Goal: Book appointment/travel/reservation

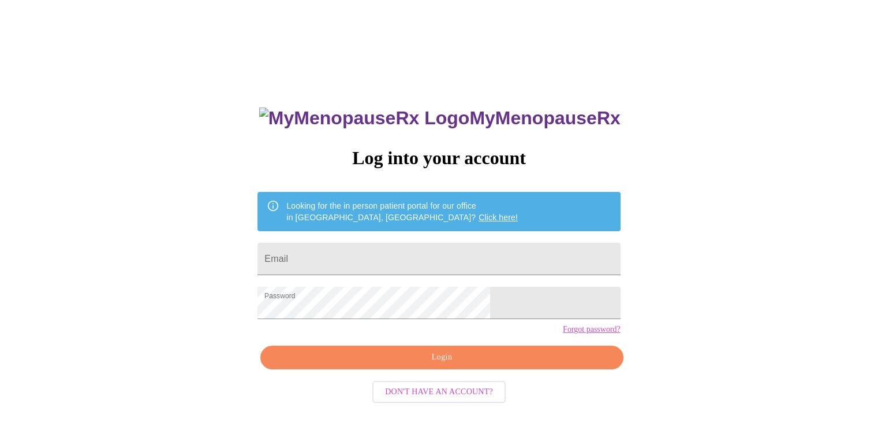
click at [413, 364] on span "Login" at bounding box center [442, 357] width 336 height 14
click at [364, 260] on input "Email" at bounding box center [439, 259] width 363 height 32
type input "[EMAIL_ADDRESS][DOMAIN_NAME]"
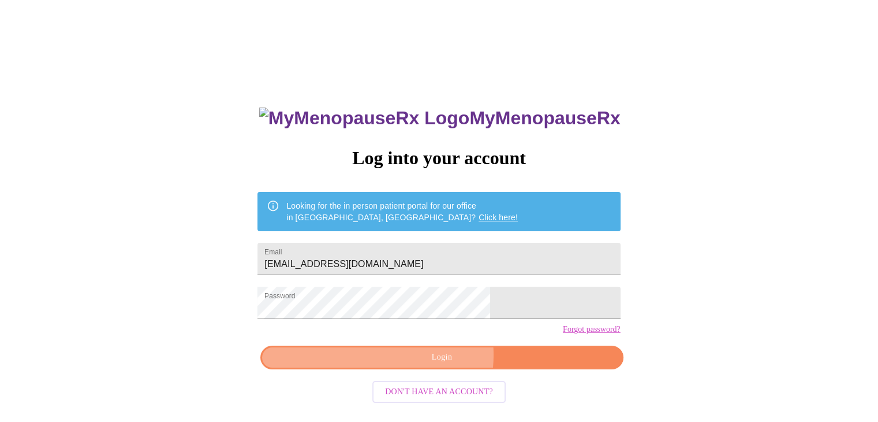
click at [434, 364] on span "Login" at bounding box center [442, 357] width 336 height 14
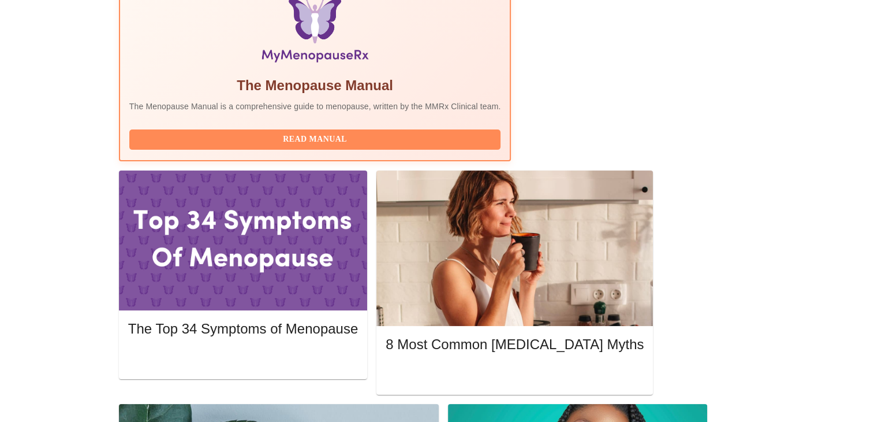
scroll to position [364, 0]
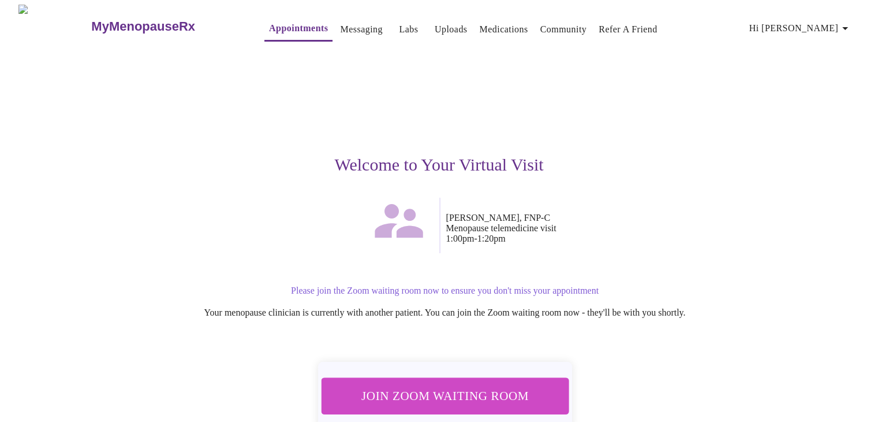
click at [467, 384] on span "Join Zoom Waiting Room" at bounding box center [445, 395] width 228 height 23
